Goal: Task Accomplishment & Management: Use online tool/utility

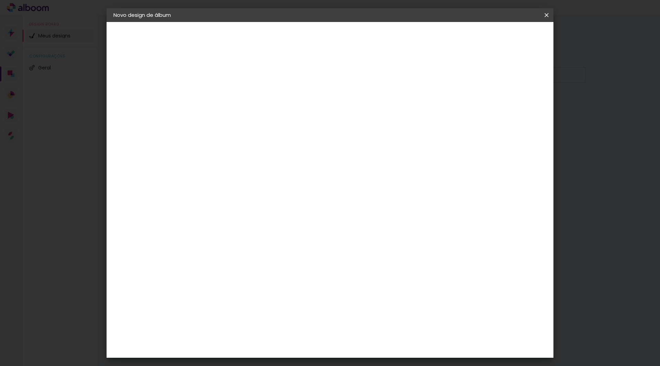
click at [226, 93] on input at bounding box center [226, 92] width 0 height 11
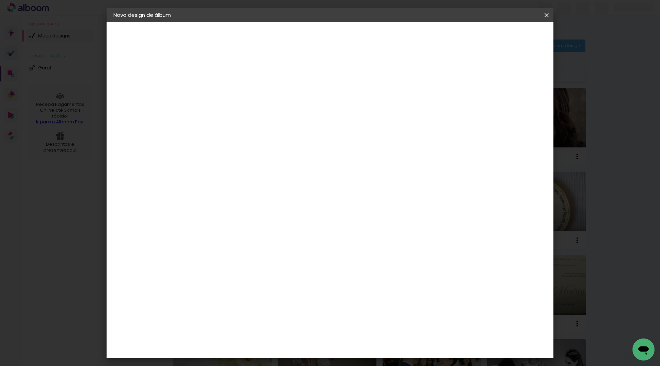
click at [226, 91] on input "[PERSON_NAME] E [PERSON_NAME]" at bounding box center [226, 92] width 0 height 11
type input "[PERSON_NAME] E [PERSON_NAME]"
type paper-input "[PERSON_NAME] E [PERSON_NAME]"
click at [0, 0] on slot "Avançar" at bounding box center [0, 0] width 0 height 0
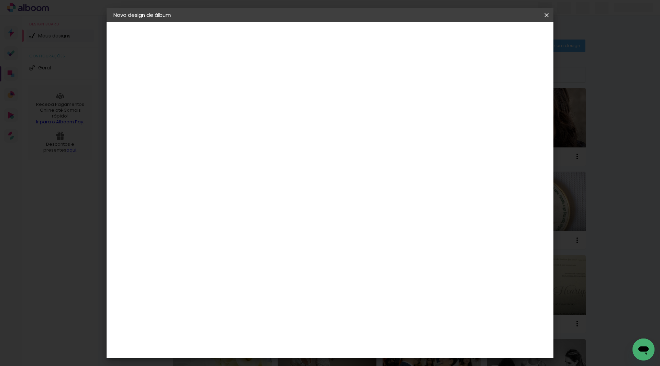
click at [278, 133] on input at bounding box center [243, 131] width 69 height 9
type input "LUI"
type paper-input "LUI"
click at [258, 156] on div "[PERSON_NAME]" at bounding box center [244, 156] width 46 height 6
click at [0, 0] on slot "Avançar" at bounding box center [0, 0] width 0 height 0
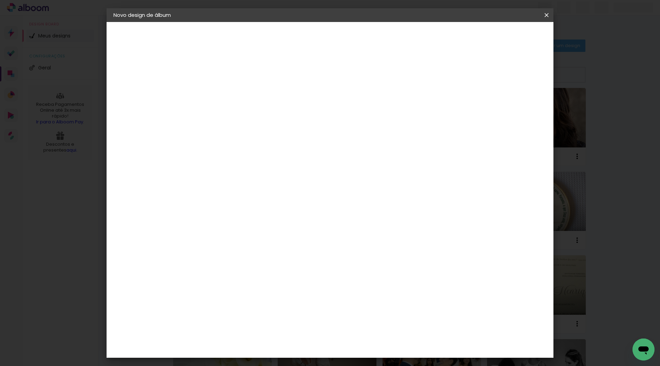
click at [253, 115] on input "text" at bounding box center [239, 120] width 27 height 11
click at [407, 111] on div at bounding box center [375, 118] width 138 height 28
click at [374, 110] on paper-item "Encadernados" at bounding box center [375, 114] width 138 height 14
type input "Encadernados"
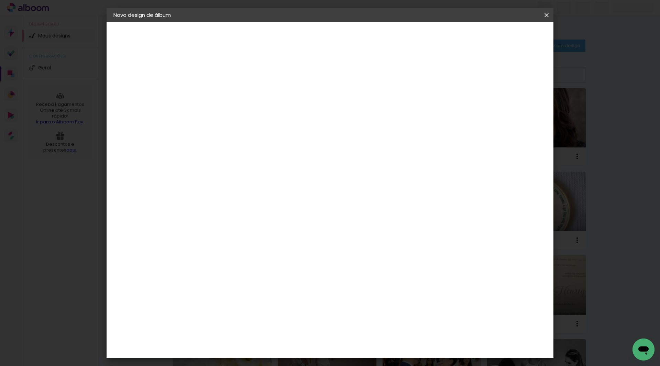
click at [0, 0] on slot "Avançar" at bounding box center [0, 0] width 0 height 0
click at [504, 36] on span "Iniciar design" at bounding box center [488, 36] width 31 height 5
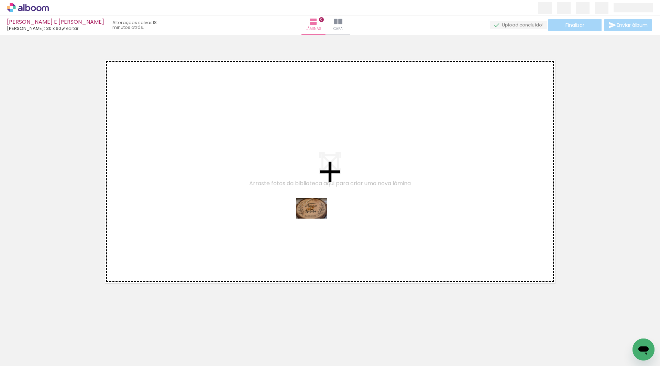
drag, startPoint x: 70, startPoint y: 343, endPoint x: 317, endPoint y: 219, distance: 276.4
click at [317, 219] on quentale-workspace at bounding box center [330, 183] width 660 height 366
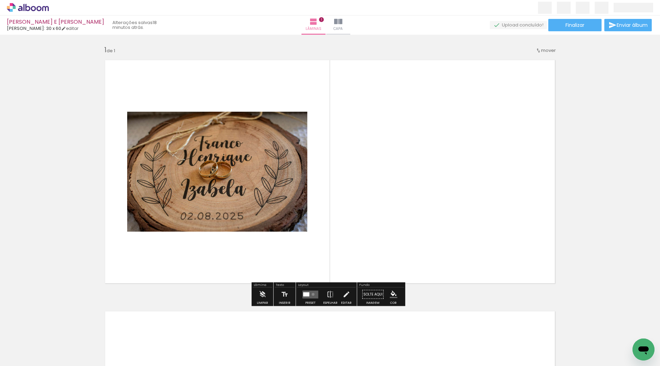
click at [311, 294] on quentale-layouter at bounding box center [311, 295] width 16 height 8
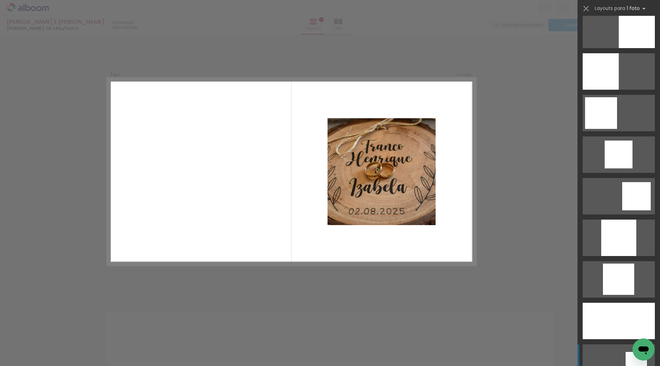
scroll to position [653, 0]
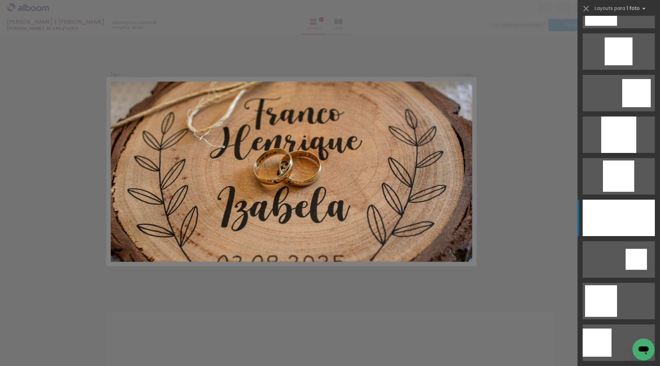
click at [617, 220] on div at bounding box center [619, 218] width 72 height 36
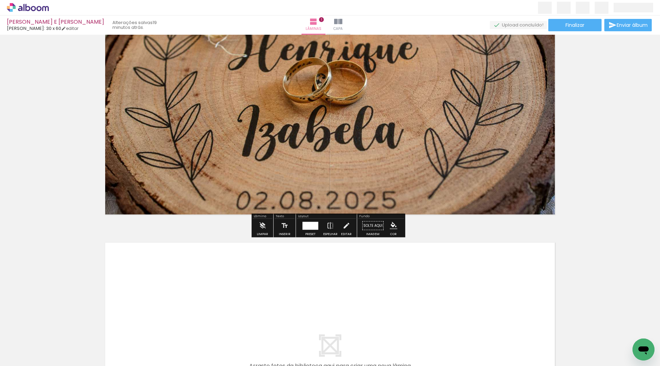
scroll to position [172, 0]
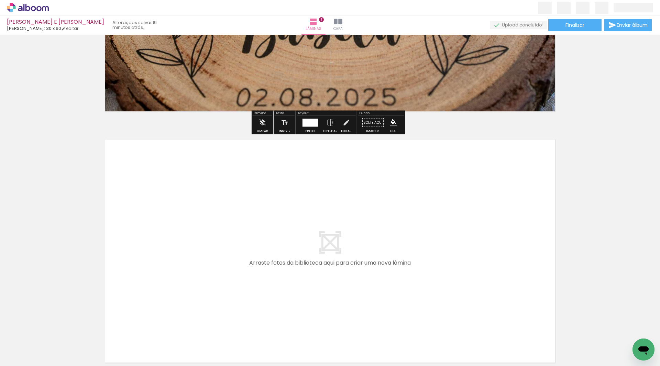
drag, startPoint x: 111, startPoint y: 344, endPoint x: 157, endPoint y: 278, distance: 80.2
click at [157, 278] on quentale-workspace at bounding box center [330, 183] width 660 height 366
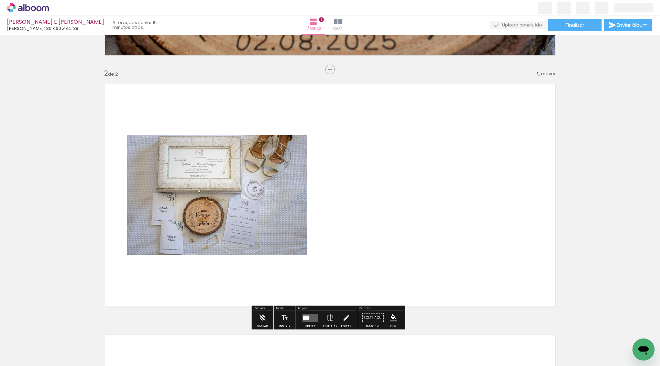
scroll to position [244, 0]
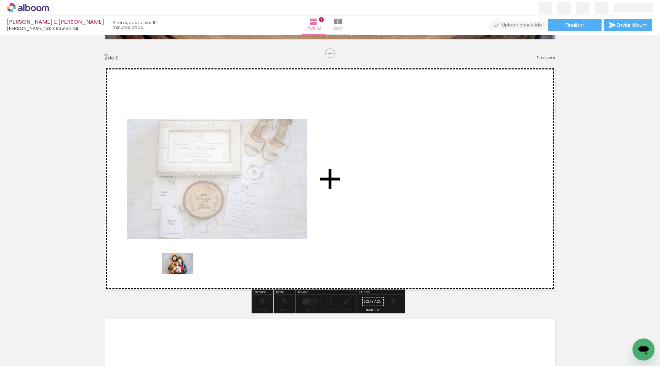
drag, startPoint x: 177, startPoint y: 291, endPoint x: 232, endPoint y: 309, distance: 58.4
click at [182, 274] on quentale-workspace at bounding box center [330, 183] width 660 height 366
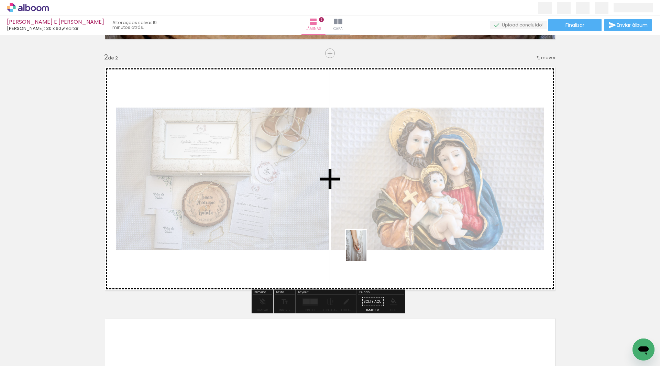
drag, startPoint x: 263, startPoint y: 342, endPoint x: 367, endPoint y: 251, distance: 138.2
click at [367, 251] on quentale-workspace at bounding box center [330, 183] width 660 height 366
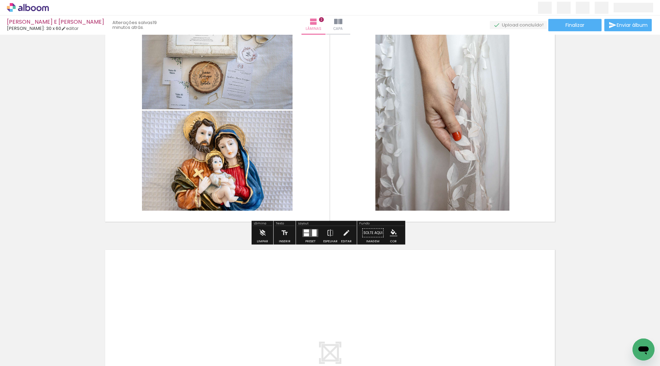
scroll to position [347, 0]
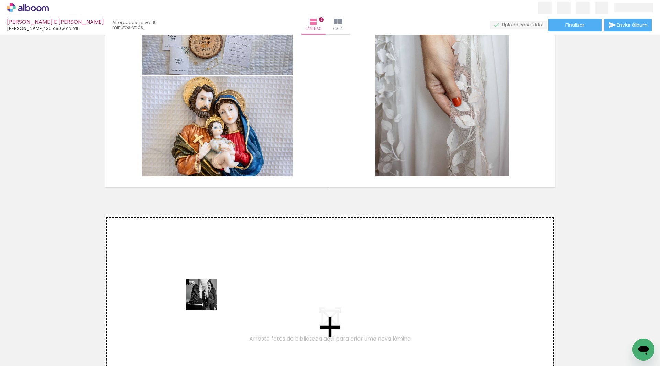
drag, startPoint x: 192, startPoint y: 343, endPoint x: 208, endPoint y: 299, distance: 46.5
click at [208, 299] on quentale-workspace at bounding box center [330, 183] width 660 height 366
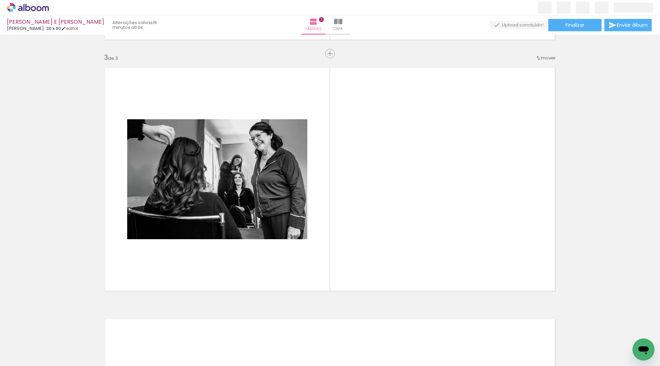
scroll to position [496, 0]
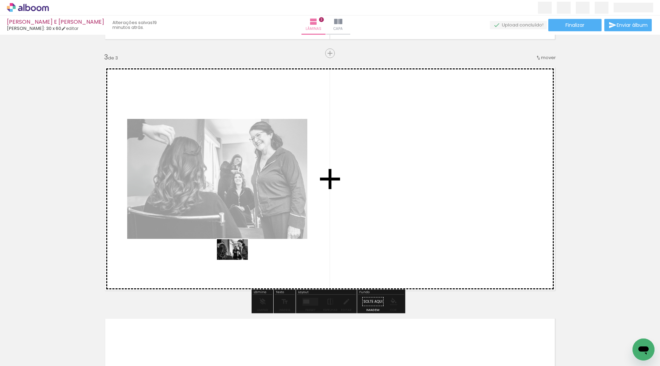
drag, startPoint x: 229, startPoint y: 343, endPoint x: 237, endPoint y: 260, distance: 83.0
click at [237, 260] on quentale-workspace at bounding box center [330, 183] width 660 height 366
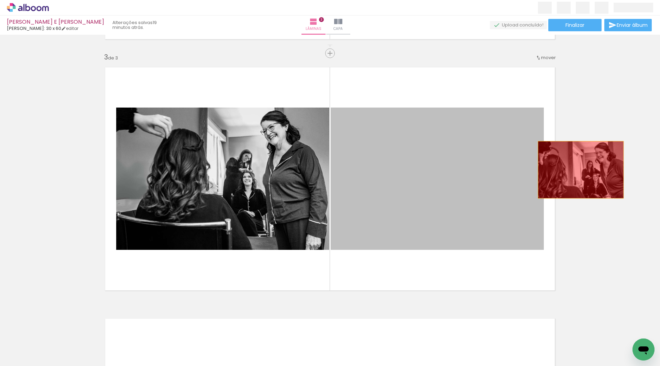
drag, startPoint x: 376, startPoint y: 194, endPoint x: 583, endPoint y: 168, distance: 208.3
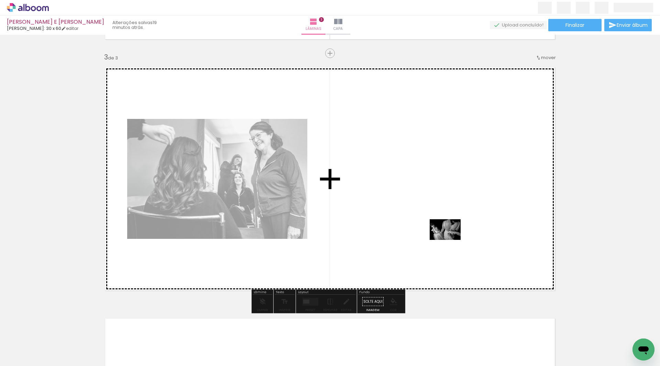
drag, startPoint x: 577, startPoint y: 348, endPoint x: 448, endPoint y: 239, distance: 168.7
click at [448, 239] on quentale-workspace at bounding box center [330, 183] width 660 height 366
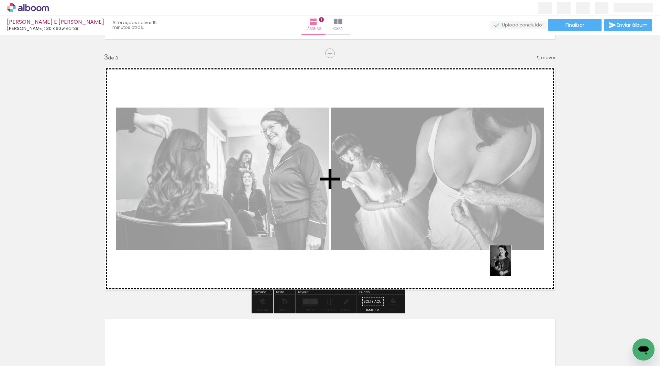
drag, startPoint x: 459, startPoint y: 345, endPoint x: 511, endPoint y: 266, distance: 94.5
click at [511, 266] on quentale-workspace at bounding box center [330, 183] width 660 height 366
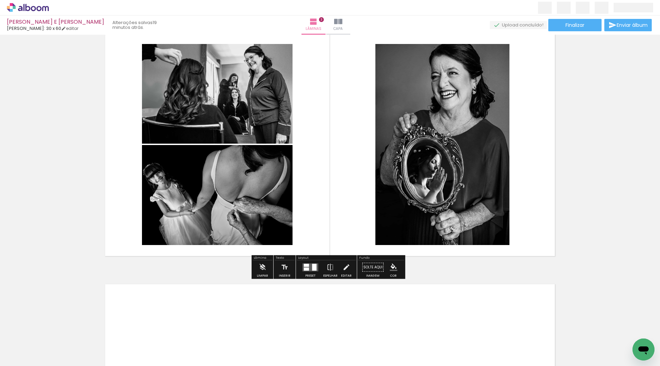
scroll to position [599, 0]
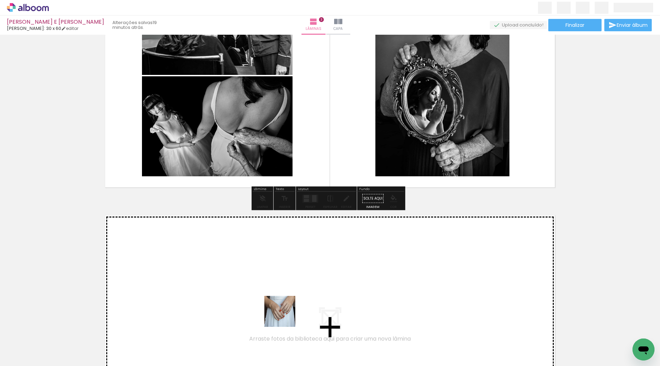
drag, startPoint x: 306, startPoint y: 348, endPoint x: 357, endPoint y: 344, distance: 50.4
click at [276, 307] on quentale-workspace at bounding box center [330, 183] width 660 height 366
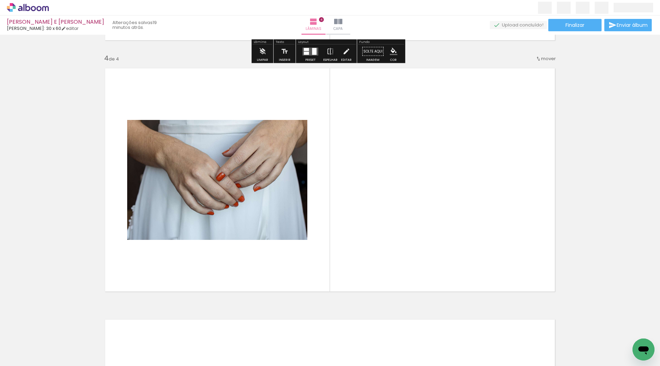
scroll to position [747, 0]
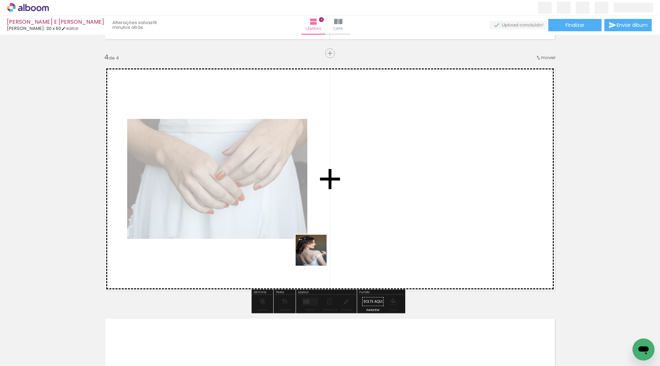
drag, startPoint x: 339, startPoint y: 337, endPoint x: 356, endPoint y: 292, distance: 48.1
click at [316, 255] on quentale-workspace at bounding box center [330, 183] width 660 height 366
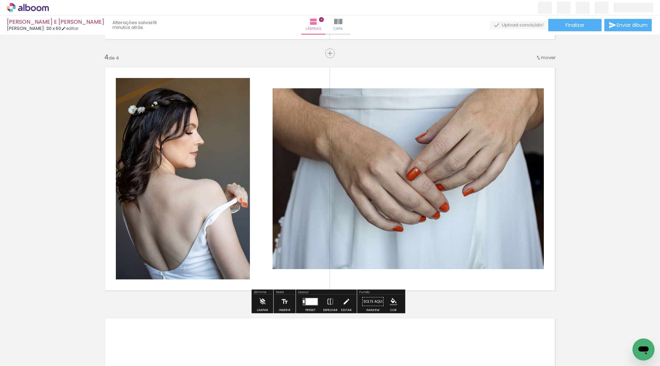
click at [312, 303] on div at bounding box center [312, 301] width 12 height 7
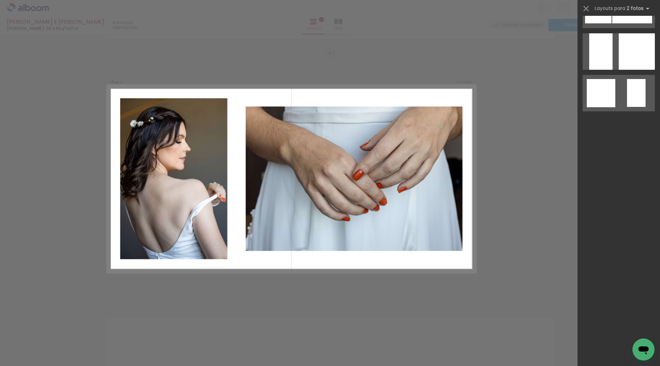
scroll to position [0, 0]
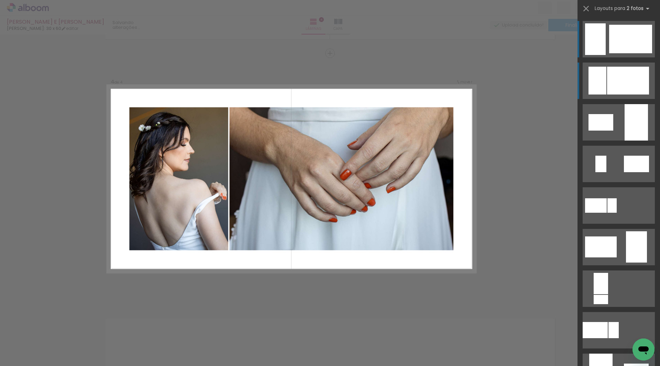
click at [630, 85] on div at bounding box center [628, 81] width 42 height 28
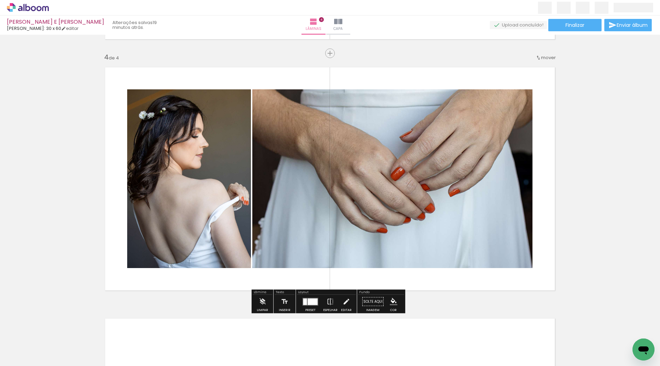
scroll to position [816, 0]
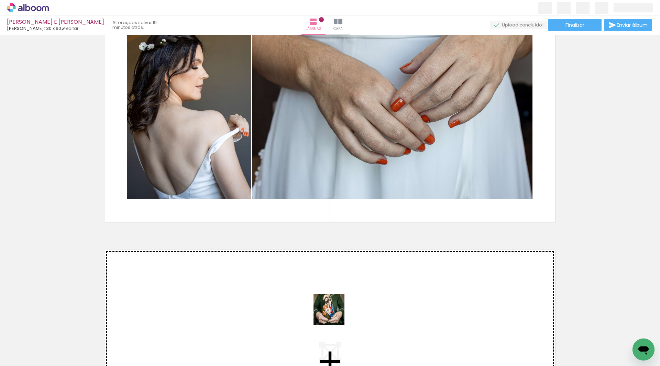
drag, startPoint x: 374, startPoint y: 341, endPoint x: 334, endPoint y: 315, distance: 47.7
click at [334, 315] on quentale-workspace at bounding box center [330, 183] width 660 height 366
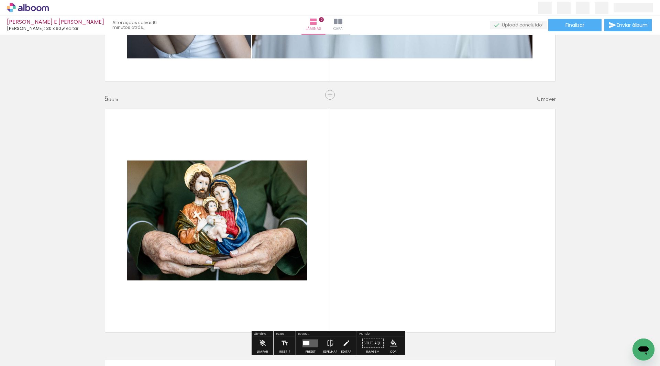
scroll to position [998, 0]
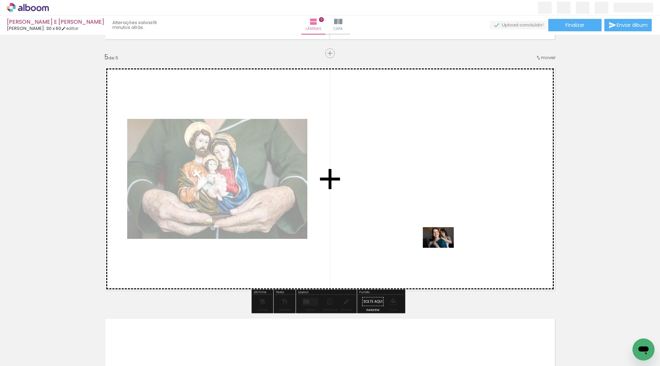
drag, startPoint x: 414, startPoint y: 346, endPoint x: 444, endPoint y: 248, distance: 102.2
click at [444, 248] on quentale-workspace at bounding box center [330, 183] width 660 height 366
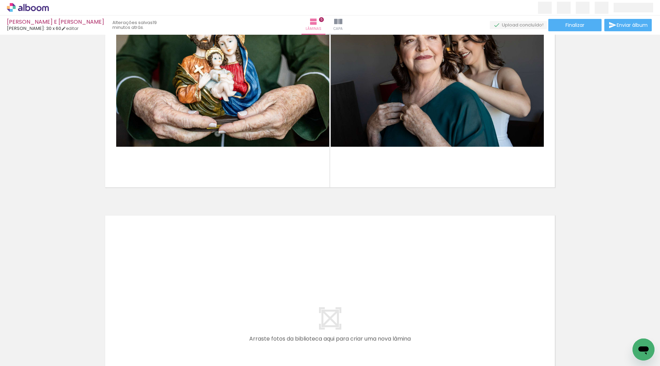
scroll to position [0, 483]
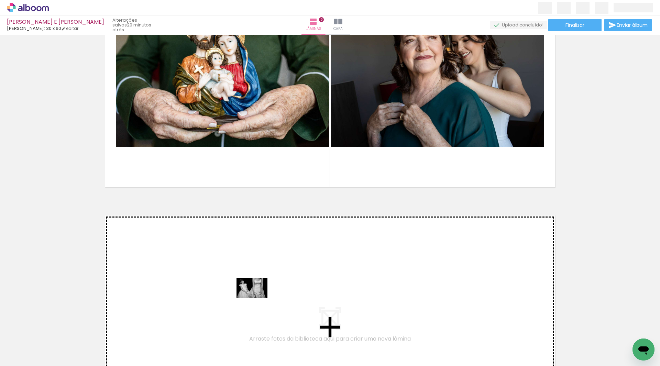
drag, startPoint x: 285, startPoint y: 347, endPoint x: 257, endPoint y: 299, distance: 56.1
click at [257, 299] on quentale-workspace at bounding box center [330, 183] width 660 height 366
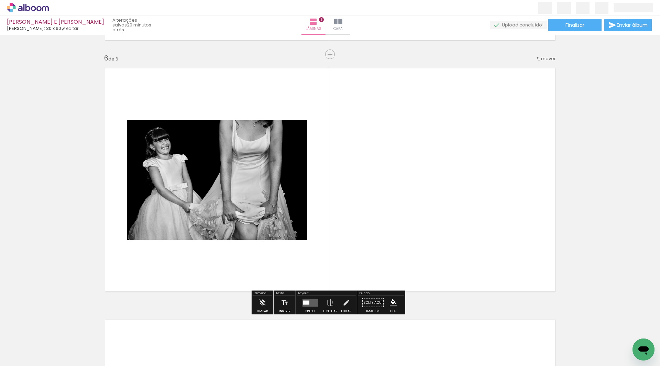
scroll to position [1250, 0]
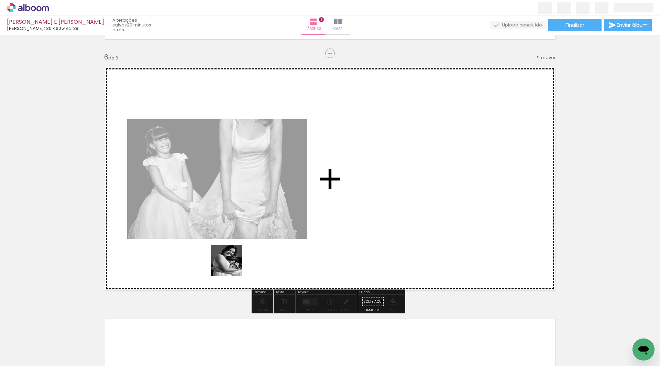
drag, startPoint x: 130, startPoint y: 347, endPoint x: 249, endPoint y: 273, distance: 140.4
click at [235, 264] on quentale-workspace at bounding box center [330, 183] width 660 height 366
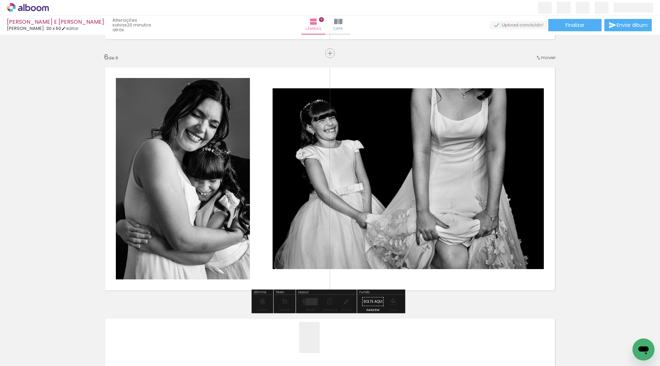
drag, startPoint x: 320, startPoint y: 343, endPoint x: 325, endPoint y: 277, distance: 66.2
click at [291, 249] on quentale-workspace at bounding box center [330, 183] width 660 height 366
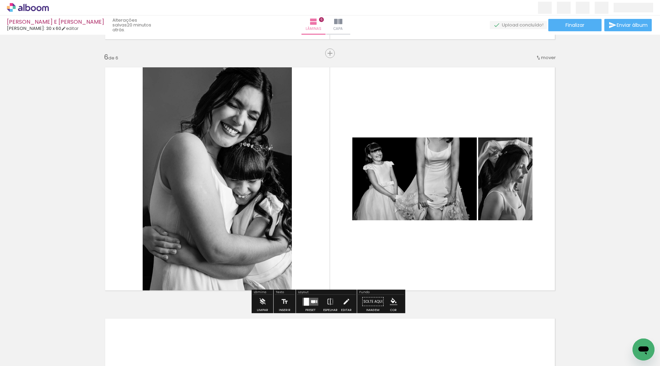
click at [312, 302] on div at bounding box center [313, 301] width 4 height 3
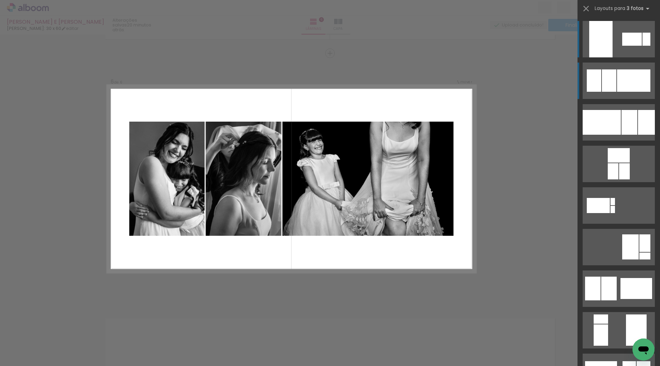
click at [631, 87] on div at bounding box center [633, 80] width 33 height 22
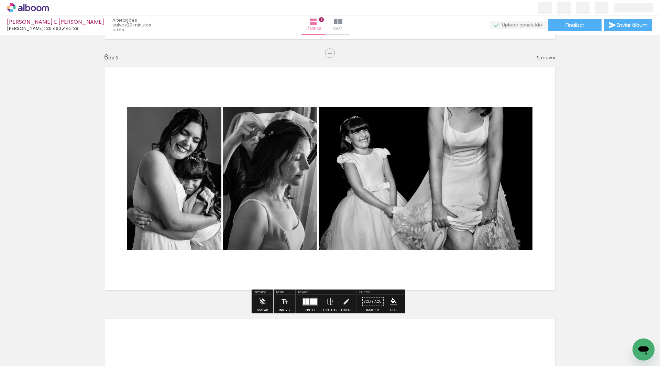
click at [327, 304] on iron-icon at bounding box center [331, 302] width 8 height 14
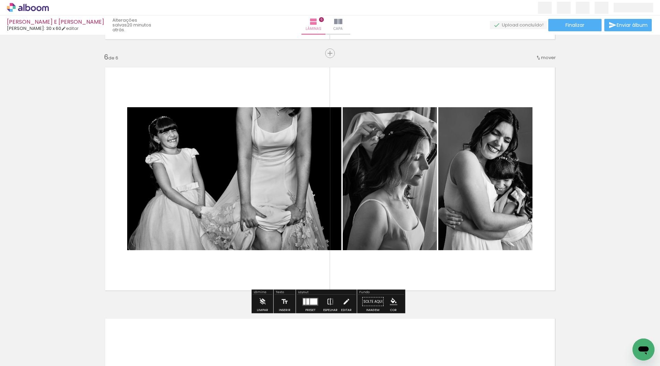
click at [328, 304] on iron-icon at bounding box center [331, 302] width 8 height 14
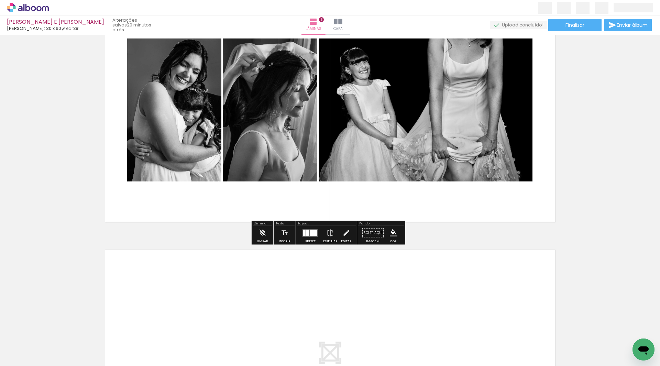
scroll to position [1353, 0]
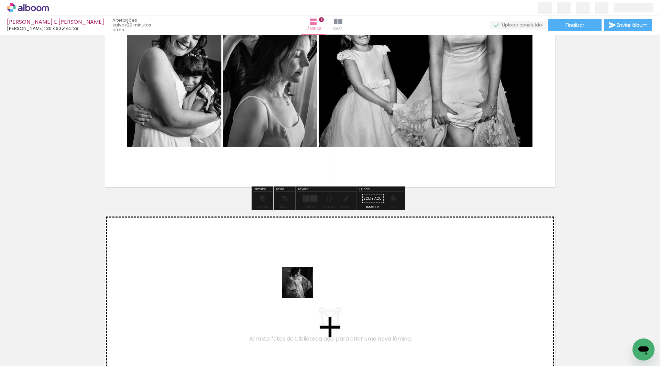
drag, startPoint x: 359, startPoint y: 345, endPoint x: 369, endPoint y: 333, distance: 15.6
click at [302, 288] on quentale-workspace at bounding box center [330, 183] width 660 height 366
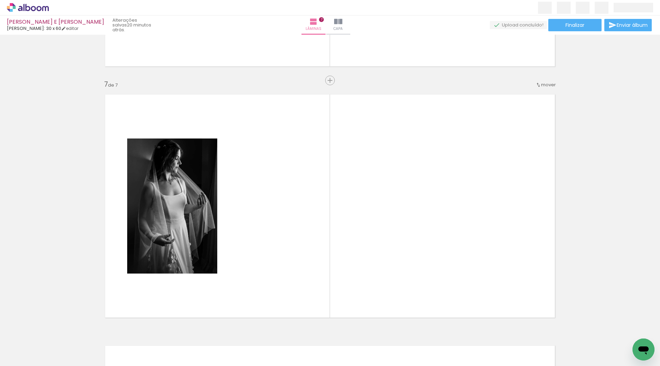
scroll to position [1501, 0]
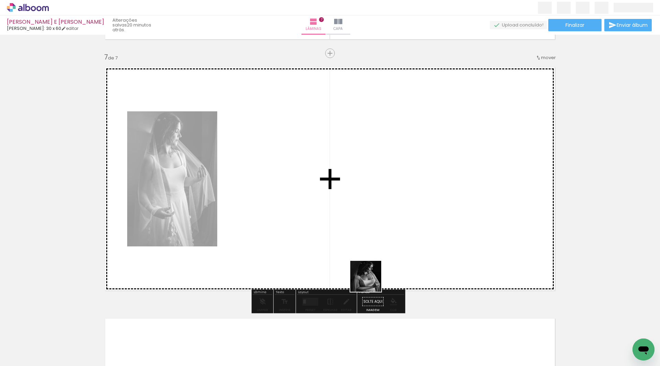
drag, startPoint x: 381, startPoint y: 307, endPoint x: 355, endPoint y: 252, distance: 60.8
click at [355, 252] on quentale-workspace at bounding box center [330, 183] width 660 height 366
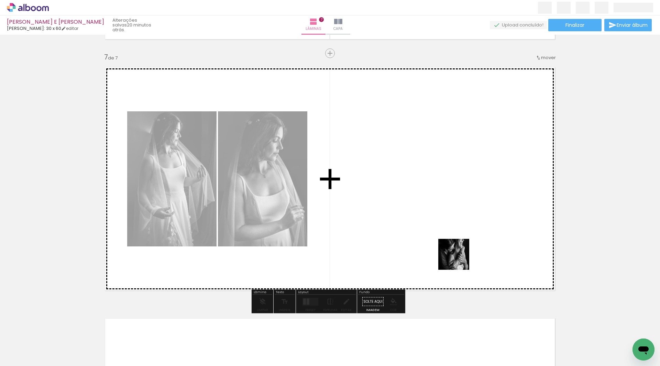
drag, startPoint x: 470, startPoint y: 345, endPoint x: 455, endPoint y: 249, distance: 97.5
click at [455, 245] on quentale-workspace at bounding box center [330, 183] width 660 height 366
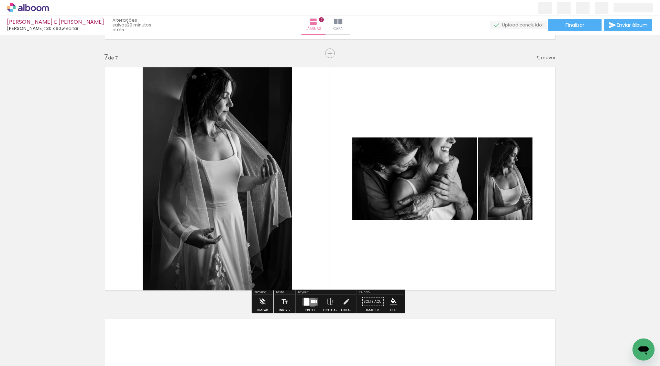
click at [311, 303] on div at bounding box center [313, 301] width 4 height 3
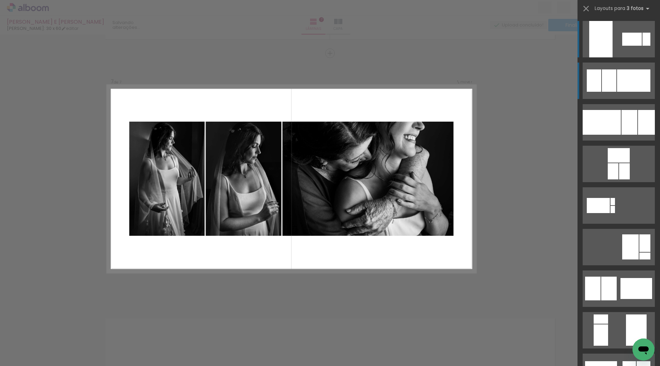
click at [630, 86] on div at bounding box center [633, 80] width 33 height 22
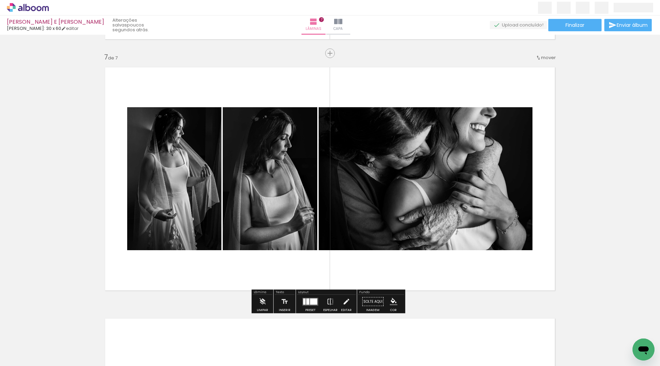
click at [28, 355] on span "Adicionar Fotos" at bounding box center [24, 357] width 21 height 8
click at [0, 0] on input "file" at bounding box center [0, 0] width 0 height 0
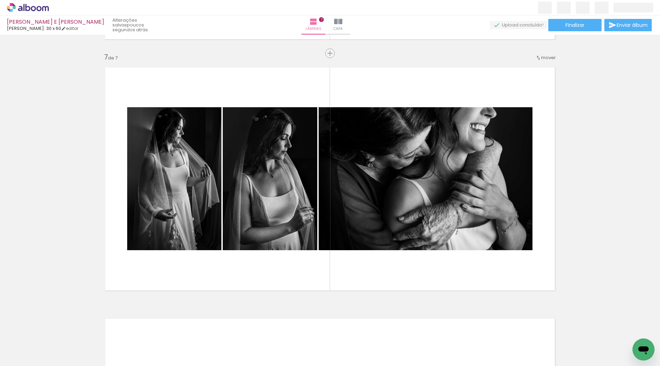
scroll to position [0, 5792]
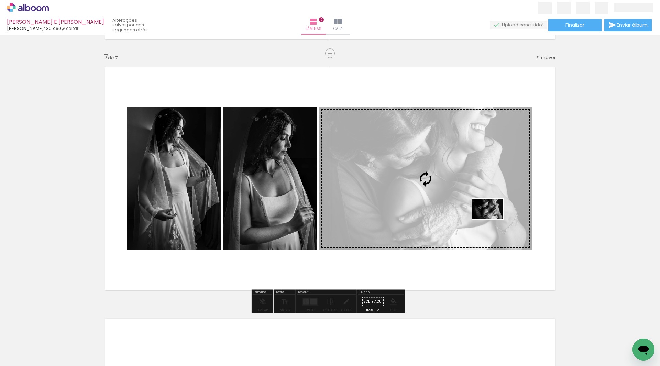
drag, startPoint x: 632, startPoint y: 342, endPoint x: 493, endPoint y: 219, distance: 185.2
click at [493, 219] on quentale-workspace at bounding box center [330, 183] width 660 height 366
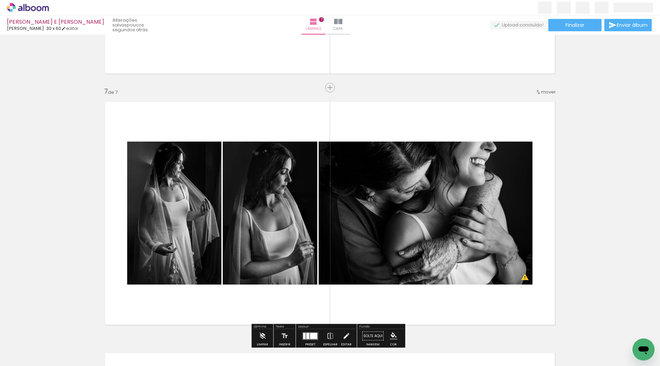
scroll to position [1570, 0]
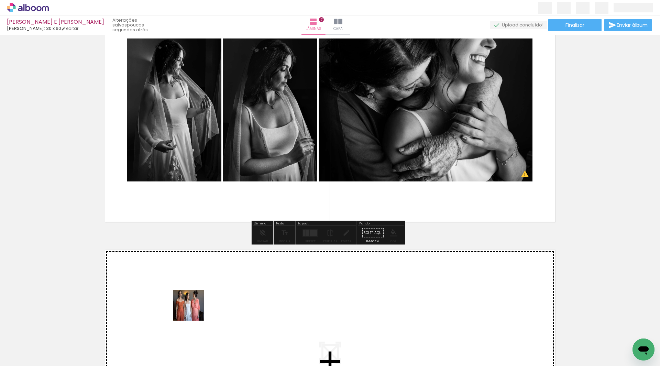
drag, startPoint x: 204, startPoint y: 340, endPoint x: 266, endPoint y: 334, distance: 62.9
click at [190, 298] on quentale-workspace at bounding box center [330, 183] width 660 height 366
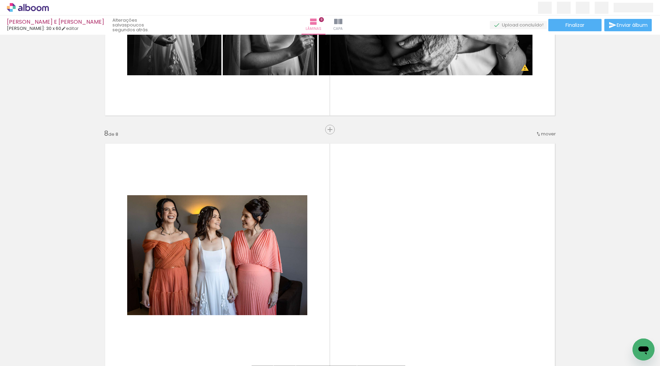
scroll to position [1753, 0]
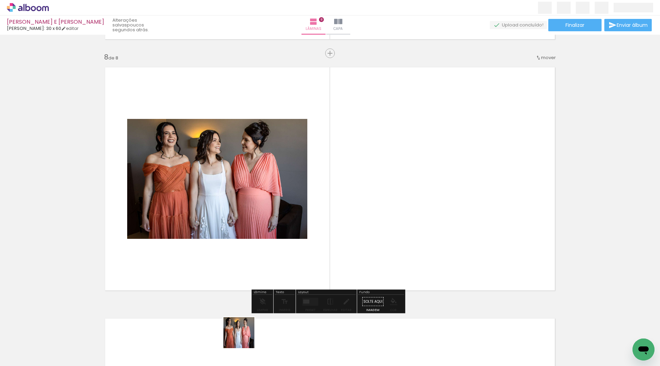
drag, startPoint x: 242, startPoint y: 345, endPoint x: 306, endPoint y: 302, distance: 77.5
click at [282, 246] on quentale-workspace at bounding box center [330, 183] width 660 height 366
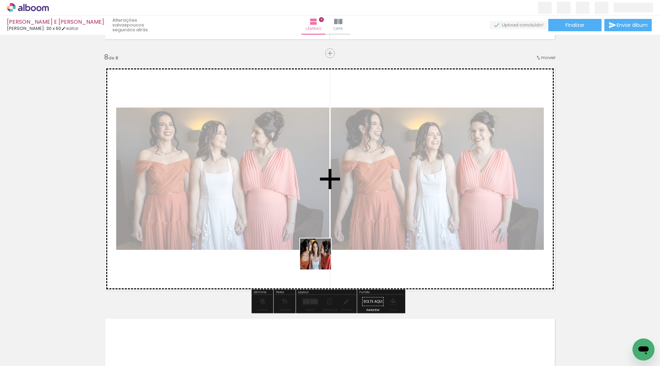
drag, startPoint x: 287, startPoint y: 342, endPoint x: 380, endPoint y: 251, distance: 130.1
click at [325, 255] on quentale-workspace at bounding box center [330, 183] width 660 height 366
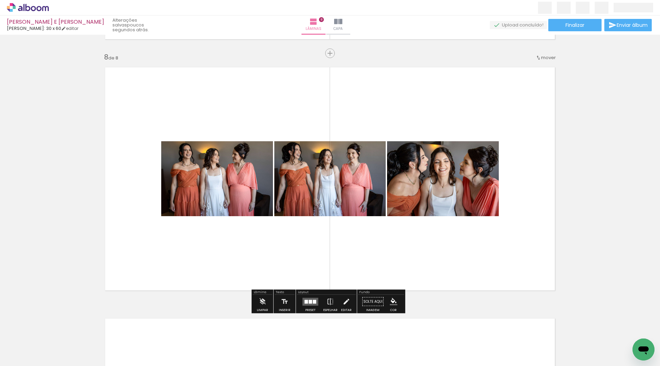
click at [309, 302] on div at bounding box center [310, 302] width 3 height 4
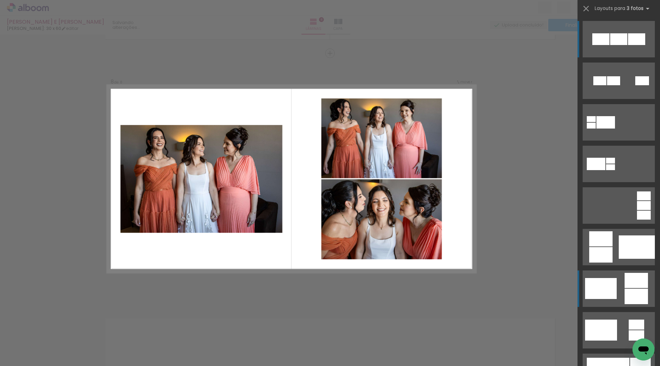
click at [607, 85] on div at bounding box center [600, 80] width 13 height 9
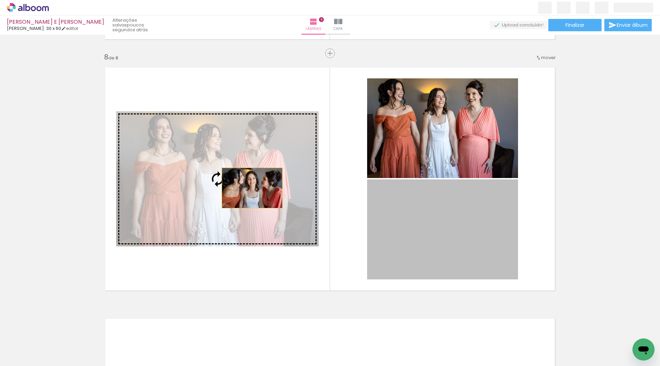
drag, startPoint x: 441, startPoint y: 246, endPoint x: 250, endPoint y: 188, distance: 200.1
click at [0, 0] on slot at bounding box center [0, 0] width 0 height 0
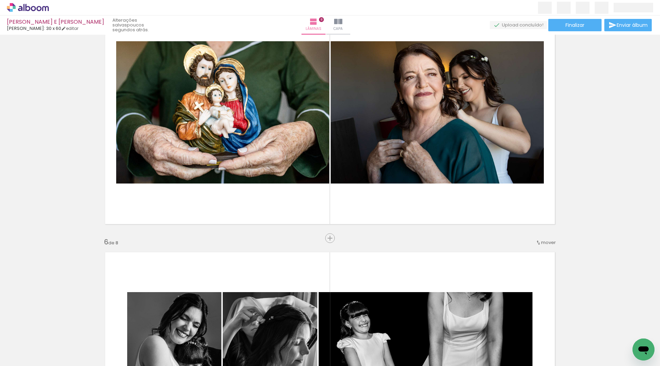
scroll to position [1030, 0]
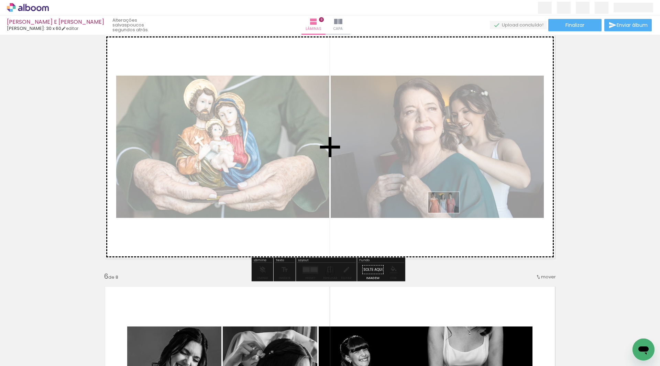
drag, startPoint x: 261, startPoint y: 324, endPoint x: 451, endPoint y: 212, distance: 221.4
click at [451, 212] on quentale-workspace at bounding box center [330, 183] width 660 height 366
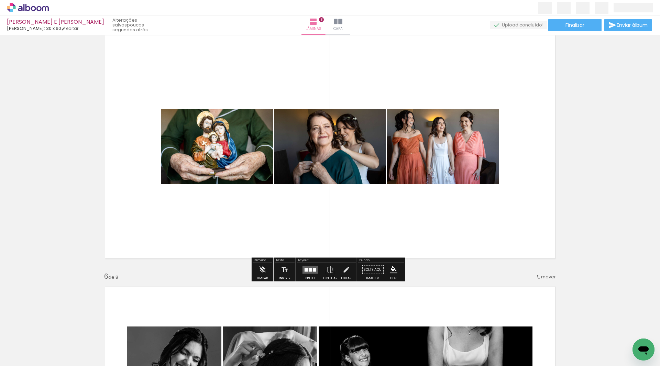
click at [311, 272] on quentale-layouter at bounding box center [311, 270] width 16 height 8
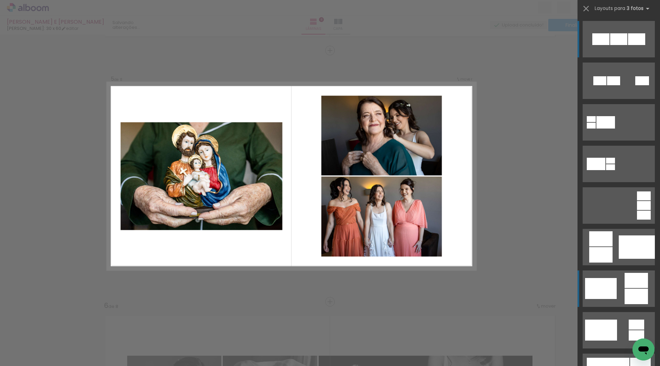
scroll to position [998, 0]
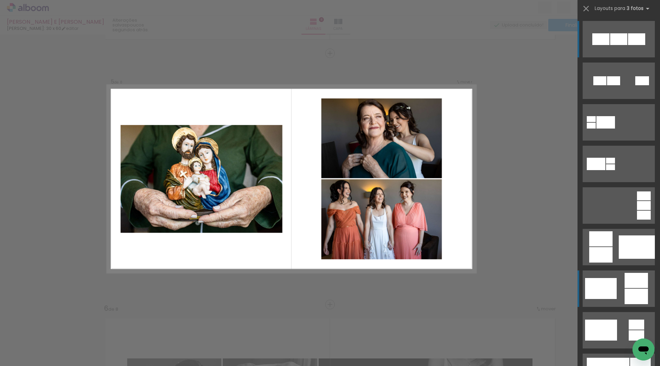
click at [636, 85] on div at bounding box center [643, 80] width 14 height 9
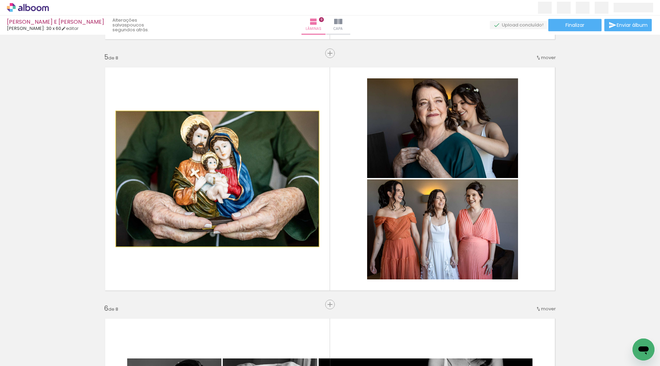
drag, startPoint x: 272, startPoint y: 187, endPoint x: 443, endPoint y: 138, distance: 177.1
click at [0, 0] on slot at bounding box center [0, 0] width 0 height 0
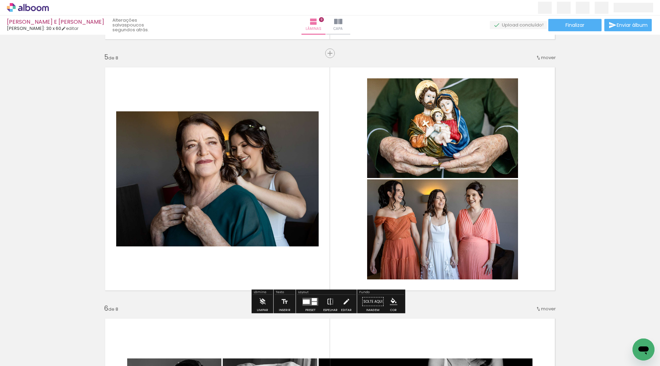
click at [330, 299] on iron-icon at bounding box center [331, 302] width 8 height 14
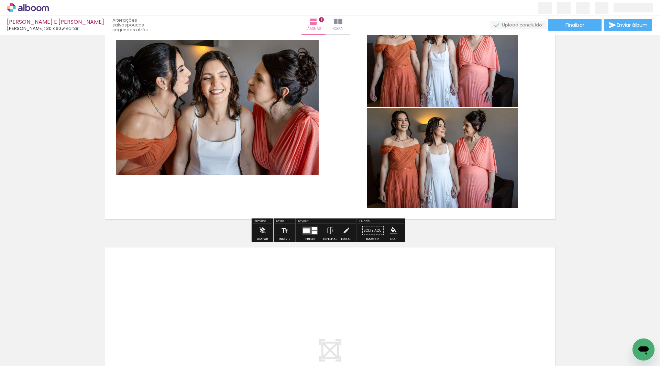
scroll to position [1755, 0]
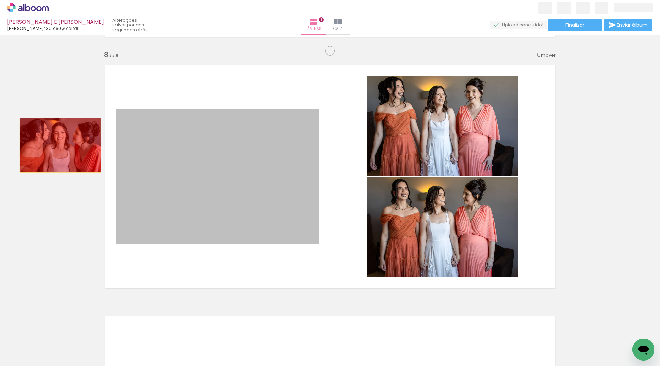
drag, startPoint x: 226, startPoint y: 160, endPoint x: 58, endPoint y: 145, distance: 168.9
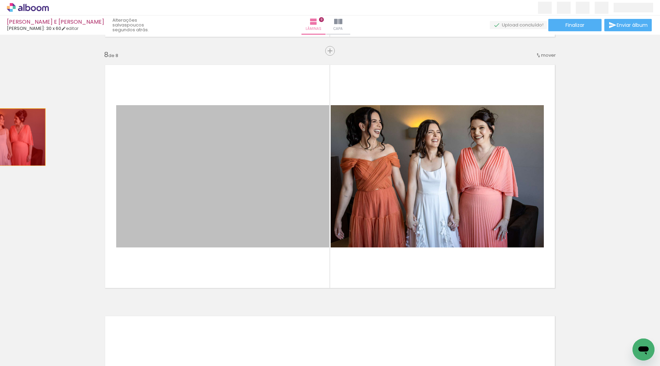
drag, startPoint x: 208, startPoint y: 173, endPoint x: 150, endPoint y: 148, distance: 63.1
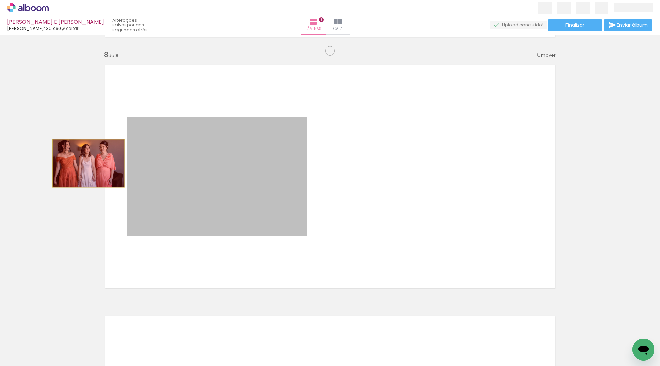
drag, startPoint x: 224, startPoint y: 161, endPoint x: 86, endPoint y: 163, distance: 137.6
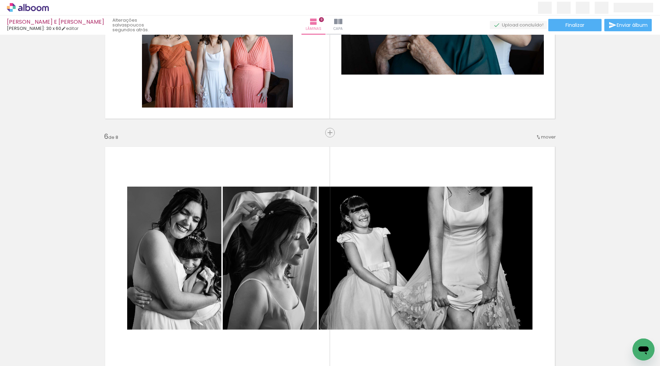
scroll to position [1067, 0]
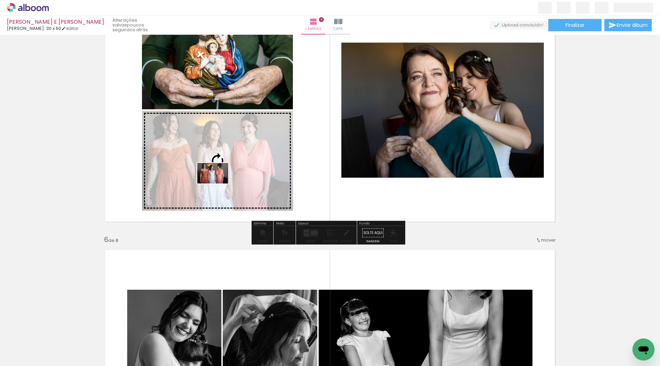
drag, startPoint x: 204, startPoint y: 346, endPoint x: 218, endPoint y: 184, distance: 163.3
click at [218, 184] on quentale-workspace at bounding box center [330, 183] width 660 height 366
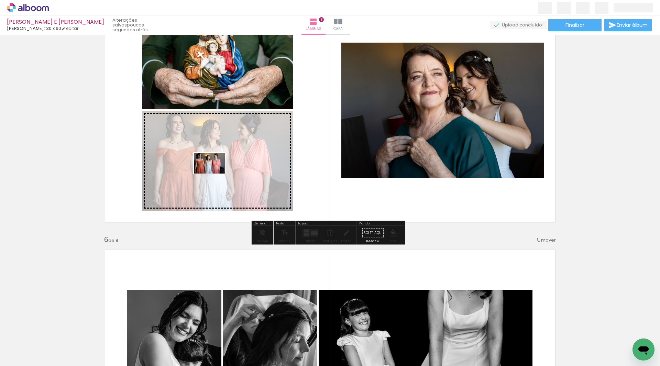
drag, startPoint x: 251, startPoint y: 347, endPoint x: 215, endPoint y: 174, distance: 177.1
click at [215, 174] on quentale-workspace at bounding box center [330, 183] width 660 height 366
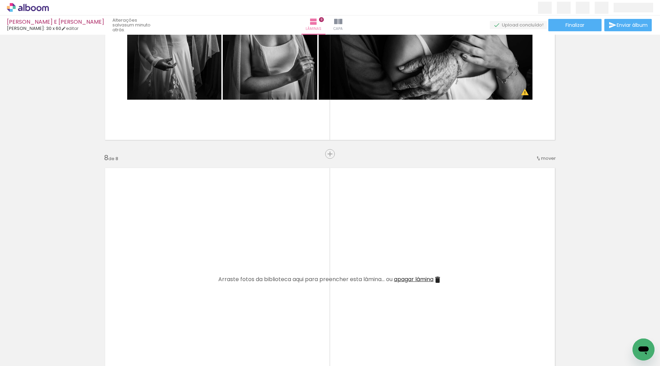
scroll to position [1549, 0]
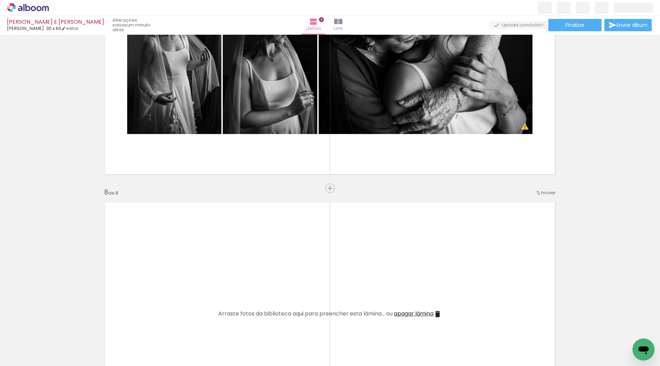
drag, startPoint x: 141, startPoint y: 344, endPoint x: 171, endPoint y: 290, distance: 61.4
click at [171, 290] on quentale-workspace at bounding box center [330, 183] width 660 height 366
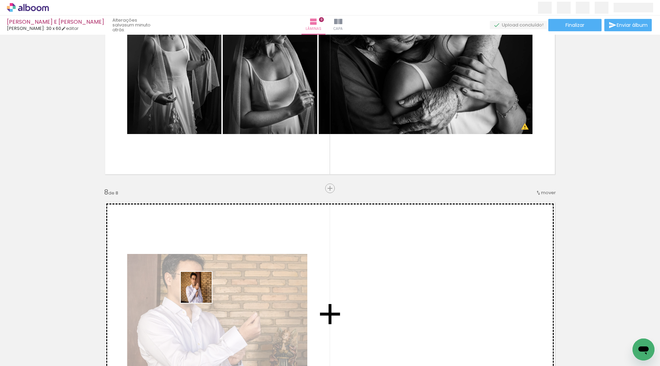
drag, startPoint x: 182, startPoint y: 345, endPoint x: 202, endPoint y: 293, distance: 55.7
click at [202, 293] on quentale-workspace at bounding box center [330, 183] width 660 height 366
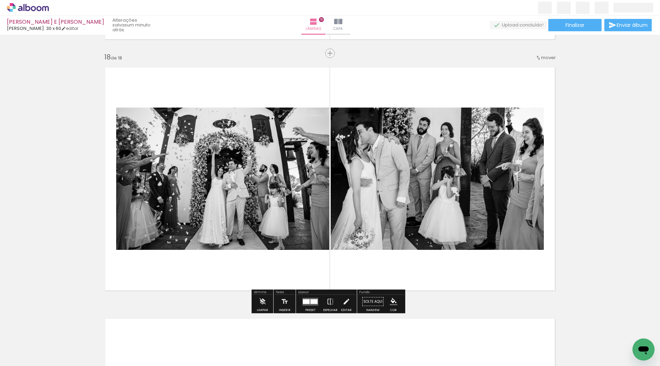
scroll to position [0, 2925]
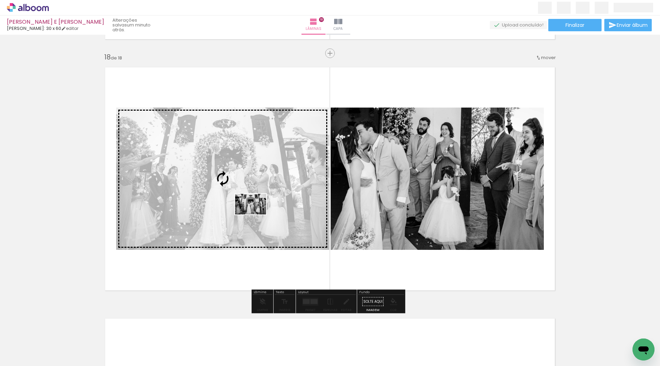
drag, startPoint x: 493, startPoint y: 345, endPoint x: 256, endPoint y: 215, distance: 270.6
click at [256, 215] on quentale-workspace at bounding box center [330, 183] width 660 height 366
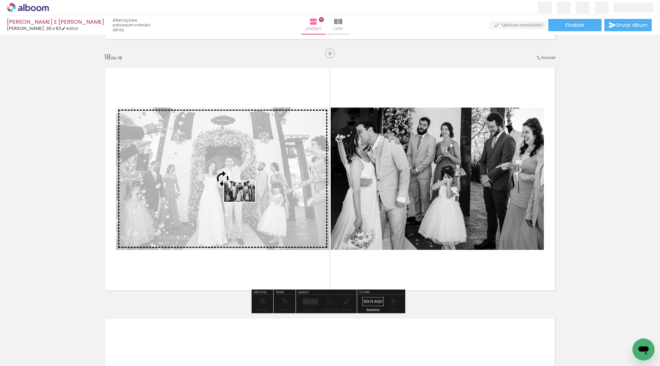
drag, startPoint x: 459, startPoint y: 345, endPoint x: 245, endPoint y: 202, distance: 258.1
click at [245, 202] on quentale-workspace at bounding box center [330, 183] width 660 height 366
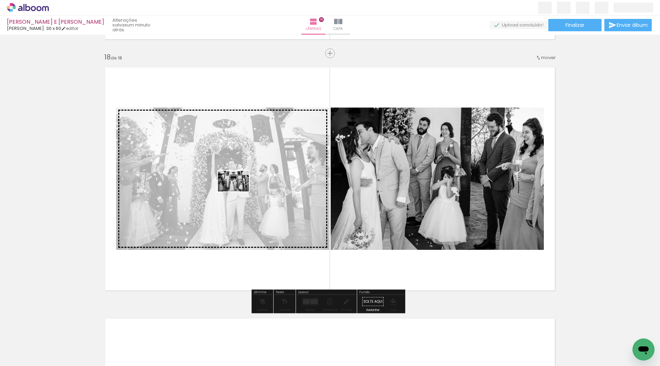
drag, startPoint x: 497, startPoint y: 344, endPoint x: 239, endPoint y: 192, distance: 299.7
click at [239, 192] on quentale-workspace at bounding box center [330, 183] width 660 height 366
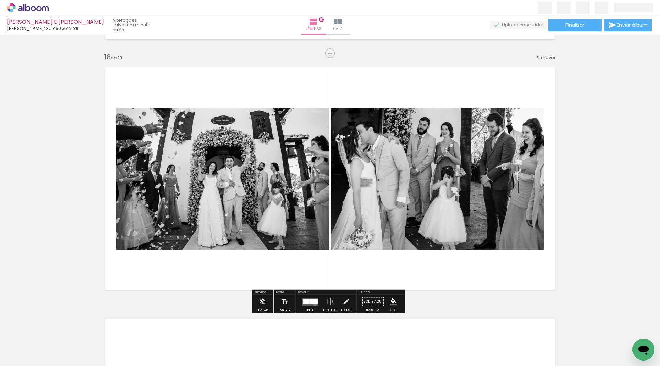
click at [314, 304] on div at bounding box center [314, 301] width 7 height 5
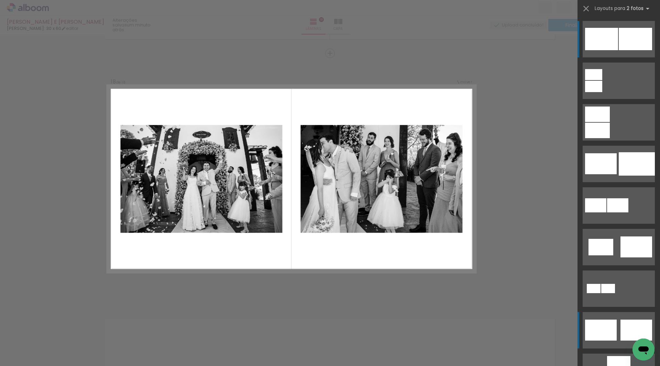
click at [603, 92] on div at bounding box center [593, 86] width 17 height 11
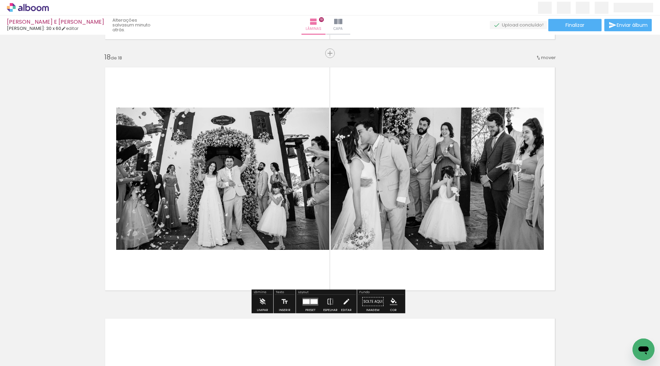
click at [311, 302] on div at bounding box center [314, 301] width 7 height 5
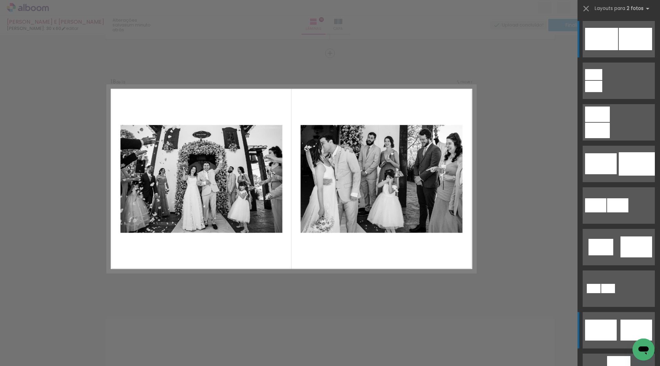
click at [603, 92] on div at bounding box center [593, 86] width 17 height 11
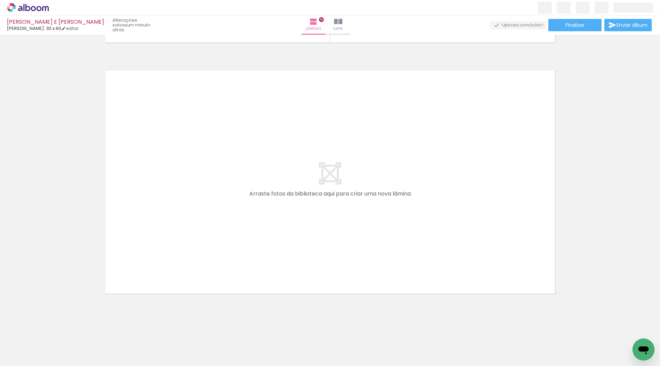
scroll to position [0, 3192]
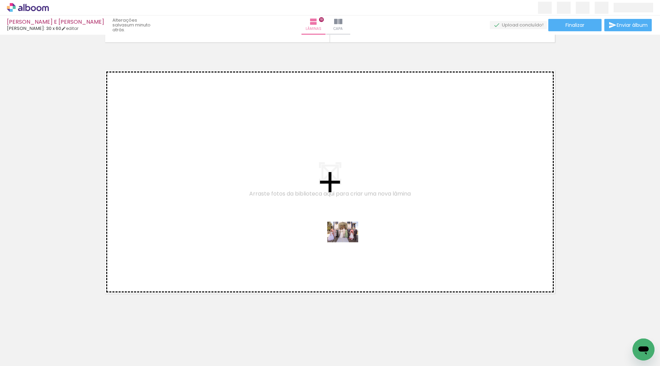
drag, startPoint x: 309, startPoint y: 345, endPoint x: 348, endPoint y: 242, distance: 109.7
click at [348, 242] on quentale-workspace at bounding box center [330, 183] width 660 height 366
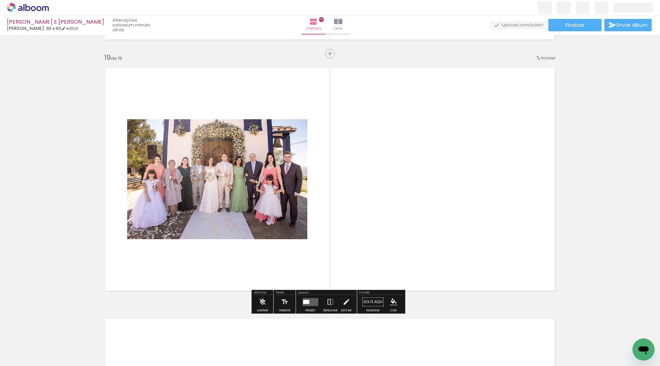
scroll to position [4518, 0]
drag, startPoint x: 307, startPoint y: 300, endPoint x: 362, endPoint y: 288, distance: 56.3
click at [307, 301] on div at bounding box center [306, 302] width 6 height 4
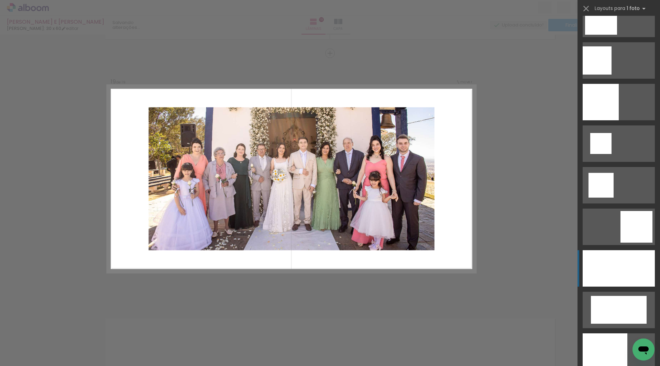
scroll to position [963, 0]
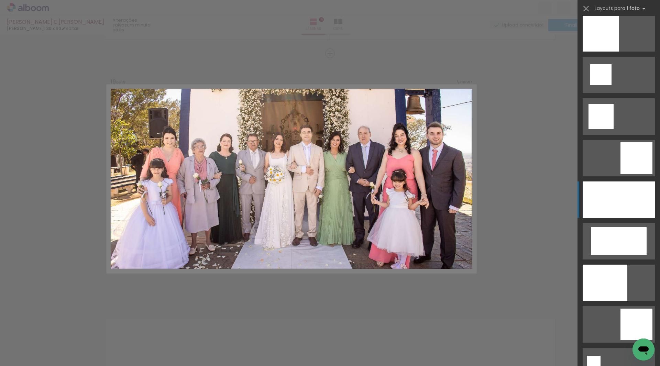
click at [612, 194] on div at bounding box center [619, 200] width 72 height 36
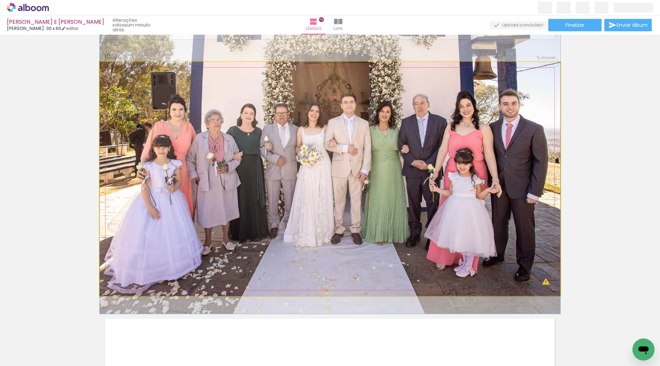
drag, startPoint x: 448, startPoint y: 215, endPoint x: 447, endPoint y: 197, distance: 18.6
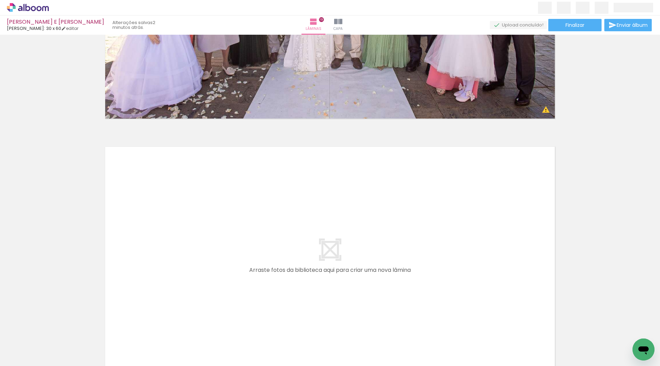
scroll to position [4656, 0]
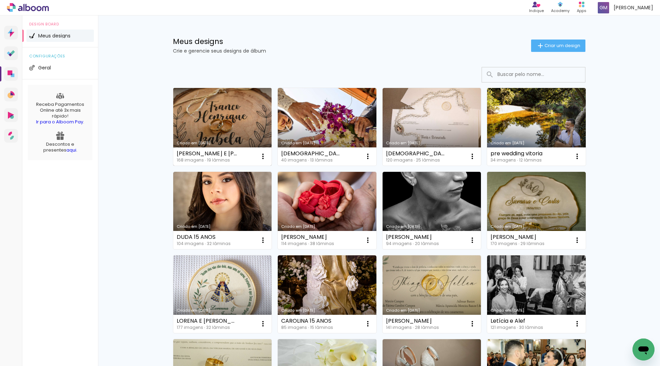
click at [220, 117] on link "Criado em [DATE]" at bounding box center [222, 127] width 99 height 78
